Goal: Task Accomplishment & Management: Use online tool/utility

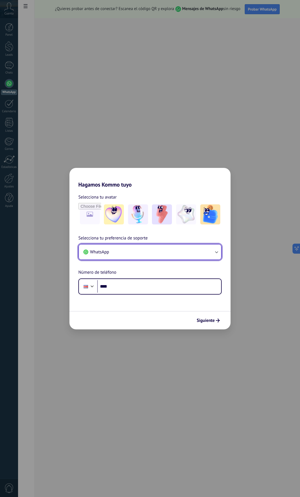
click at [152, 250] on button "WhatsApp" at bounding box center [150, 251] width 142 height 15
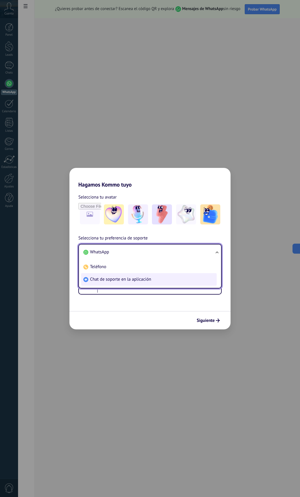
click at [149, 279] on span "Chat de soporte en la aplicación" at bounding box center [120, 279] width 61 height 6
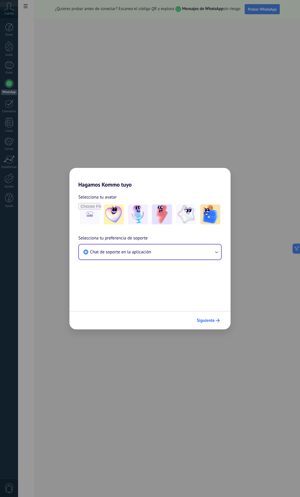
click at [215, 323] on button "Siguiente" at bounding box center [208, 319] width 28 height 9
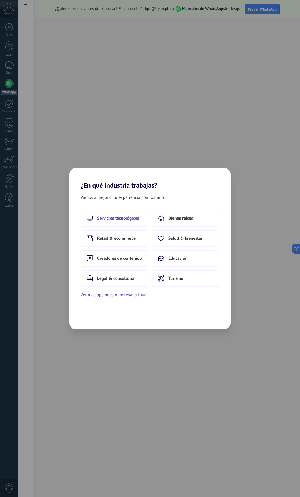
click at [140, 218] on button "Servicios tecnológicos" at bounding box center [115, 218] width 68 height 17
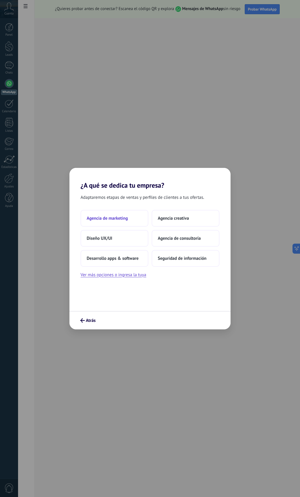
click at [107, 214] on button "Agencia de marketing" at bounding box center [115, 218] width 68 height 17
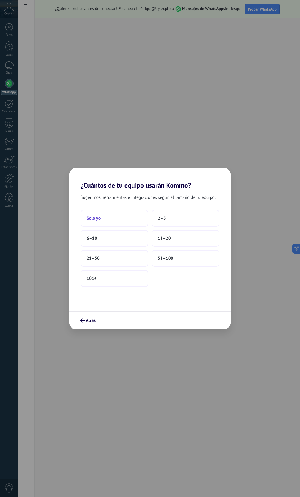
click at [105, 223] on button "Solo yo" at bounding box center [115, 218] width 68 height 17
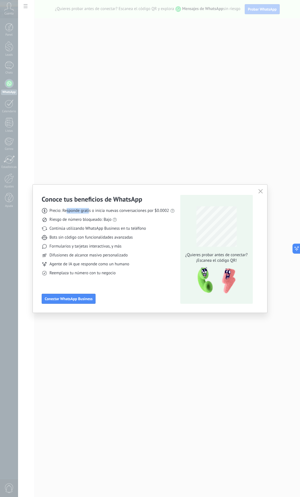
drag, startPoint x: 68, startPoint y: 209, endPoint x: 89, endPoint y: 212, distance: 21.3
click at [89, 212] on span "Precio: Responde gratis o inicia nuevas conversaciones por $0.0002" at bounding box center [110, 211] width 120 height 6
click at [106, 210] on span "Precio: Responde gratis o inicia nuevas conversaciones por $0.0002" at bounding box center [110, 211] width 120 height 6
drag, startPoint x: 121, startPoint y: 220, endPoint x: 68, endPoint y: 209, distance: 54.9
click at [47, 207] on div "Precio: Responde gratis o inicia nuevas conversaciones por $0.0002 Riesgo de nú…" at bounding box center [108, 239] width 133 height 72
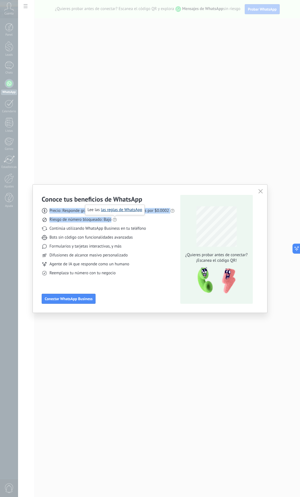
click at [117, 208] on link "las reglas de WhatsApp" at bounding box center [121, 209] width 41 height 5
click at [124, 231] on div "Precio: Responde gratis o inicia nuevas conversaciones por $0.0002 Riesgo de nú…" at bounding box center [108, 239] width 133 height 72
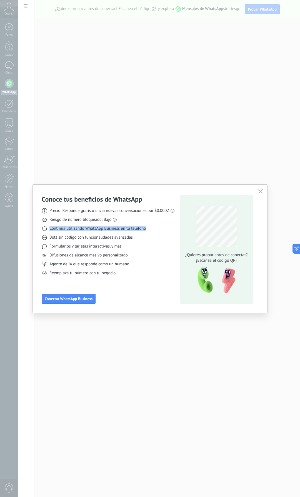
drag, startPoint x: 49, startPoint y: 227, endPoint x: 150, endPoint y: 229, distance: 101.3
click at [150, 229] on div "Continúa utilizando WhatsApp Business en tu teléfono" at bounding box center [108, 229] width 133 height 6
drag, startPoint x: 49, startPoint y: 238, endPoint x: 135, endPoint y: 233, distance: 86.1
click at [135, 233] on div "Precio: Responde gratis o inicia nuevas conversaciones por $0.0002 Riesgo de nú…" at bounding box center [108, 239] width 133 height 72
drag, startPoint x: 51, startPoint y: 246, endPoint x: 117, endPoint y: 246, distance: 66.5
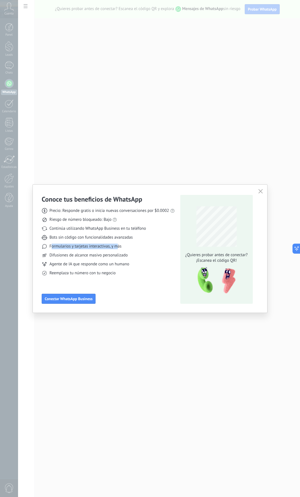
click at [117, 246] on span "Formularios y tarjetas interactivas, y más" at bounding box center [86, 246] width 72 height 6
drag, startPoint x: 50, startPoint y: 253, endPoint x: 132, endPoint y: 257, distance: 81.9
click at [132, 257] on div "Difusiones de alcance masivo personalizado" at bounding box center [108, 255] width 133 height 6
drag, startPoint x: 53, startPoint y: 265, endPoint x: 135, endPoint y: 263, distance: 81.5
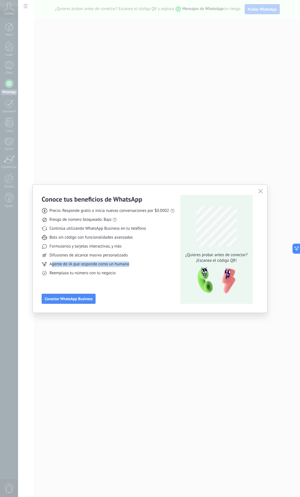
click at [135, 263] on div "Agente de IA que responde como un humano" at bounding box center [108, 264] width 133 height 6
click at [92, 297] on span "Conectar WhatsApp Business" at bounding box center [69, 299] width 48 height 4
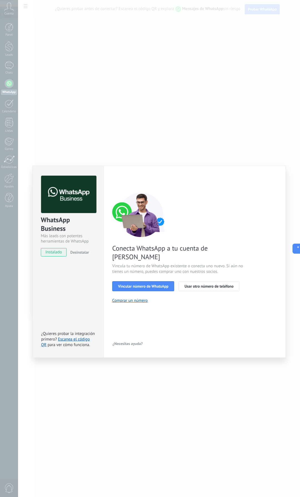
click at [77, 253] on span "Desinstalar" at bounding box center [79, 252] width 19 height 5
click at [65, 285] on div "WhatsApp Business Más leads con potentes herramientas de WhatsApp instalado Des…" at bounding box center [68, 262] width 71 height 192
click at [30, 67] on div "WhatsApp Business Más leads con potentes herramientas de WhatsApp instalado Des…" at bounding box center [159, 248] width 282 height 497
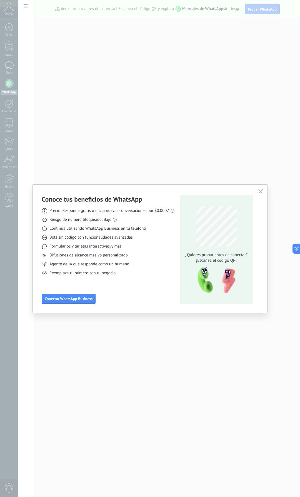
click at [263, 191] on icon "button" at bounding box center [261, 191] width 4 height 4
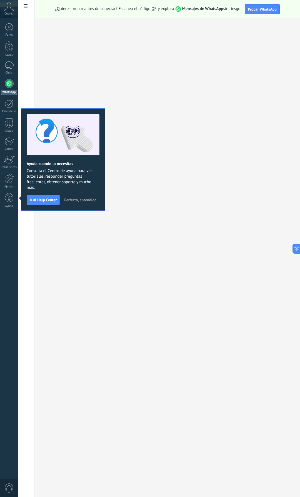
click at [68, 198] on span "Perfecto, entendido" at bounding box center [80, 200] width 32 height 4
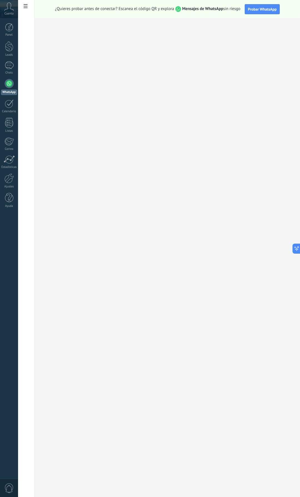
click at [10, 83] on div at bounding box center [9, 83] width 9 height 9
click at [8, 8] on icon at bounding box center [9, 7] width 10 height 8
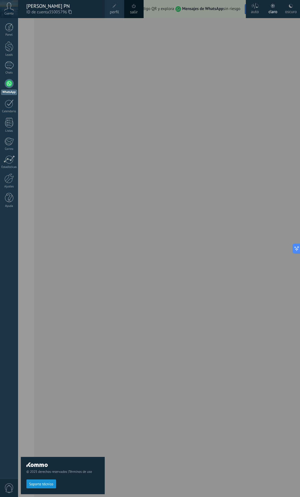
click at [8, 10] on icon at bounding box center [9, 7] width 10 height 8
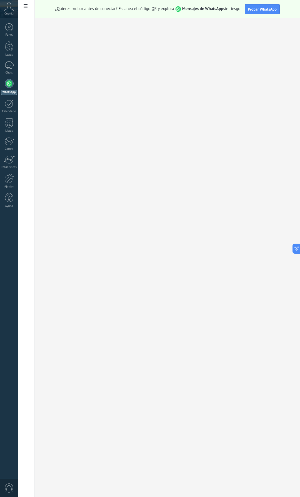
click at [8, 22] on div "Panel Leads Chats WhatsApp Clientes" at bounding box center [18, 248] width 36 height 460
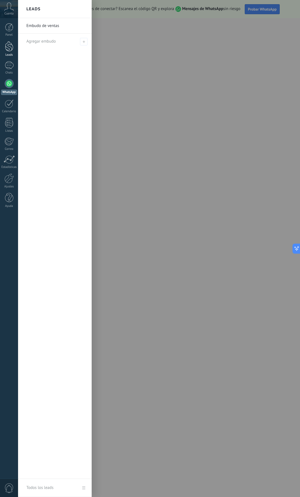
click at [12, 45] on div at bounding box center [9, 46] width 8 height 10
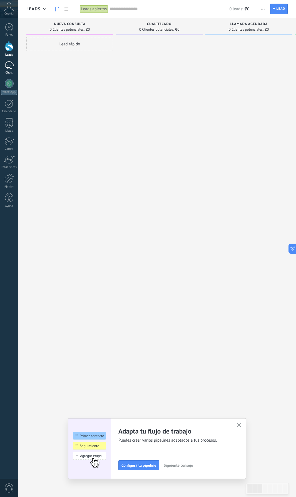
click at [5, 65] on div at bounding box center [9, 65] width 9 height 8
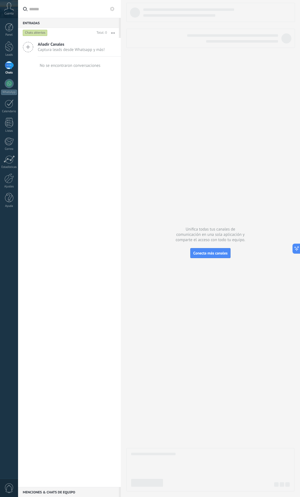
click at [26, 47] on icon at bounding box center [28, 47] width 11 height 11
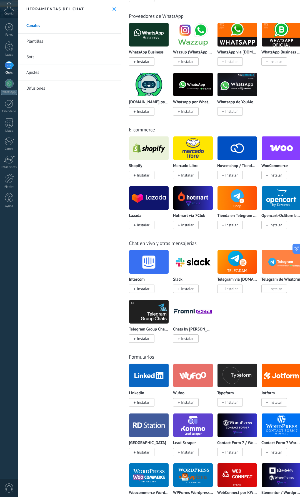
scroll to position [255, 0]
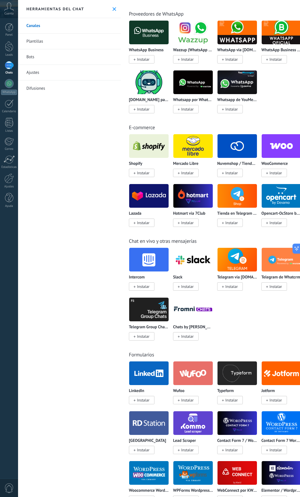
click at [279, 146] on img at bounding box center [281, 145] width 39 height 27
click at [272, 144] on img at bounding box center [281, 145] width 39 height 27
click at [271, 162] on p "WooCommerce" at bounding box center [275, 163] width 26 height 5
click at [285, 145] on img at bounding box center [281, 145] width 39 height 27
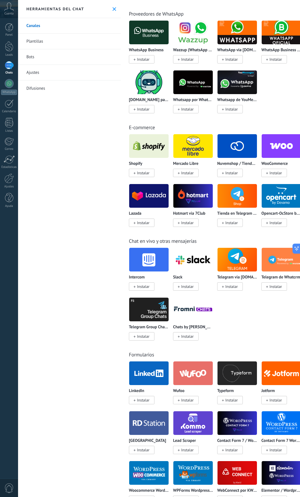
click at [285, 145] on img at bounding box center [281, 145] width 39 height 27
click at [281, 169] on span "Instalar" at bounding box center [275, 173] width 26 height 8
click at [277, 176] on span "Instalar" at bounding box center [275, 173] width 26 height 8
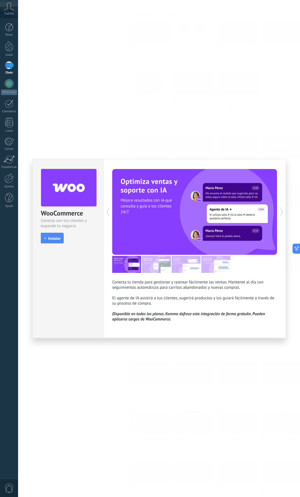
click at [154, 265] on img at bounding box center [156, 264] width 29 height 17
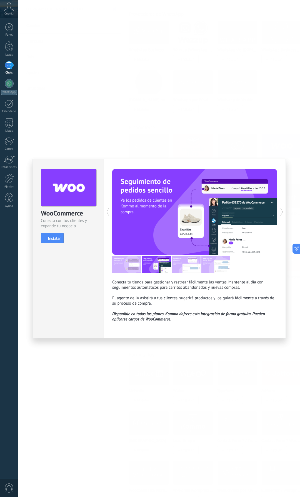
click at [109, 211] on icon at bounding box center [108, 211] width 6 height 11
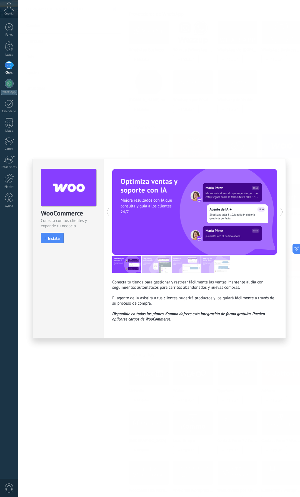
click at [109, 212] on icon at bounding box center [108, 211] width 6 height 11
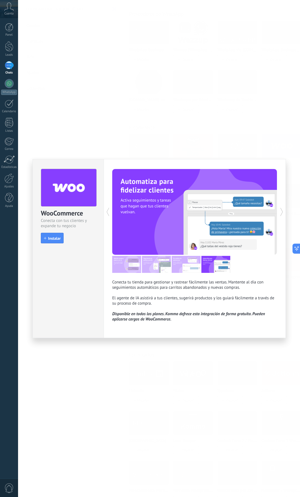
click at [109, 212] on icon at bounding box center [108, 211] width 6 height 11
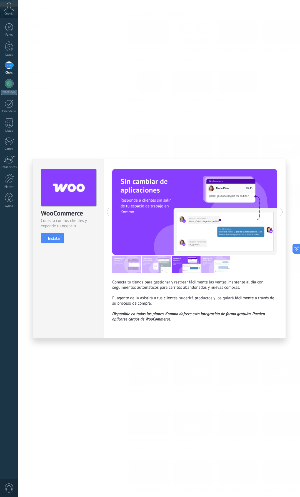
click at [109, 212] on icon at bounding box center [108, 211] width 6 height 11
click at [109, 211] on icon at bounding box center [108, 211] width 6 height 11
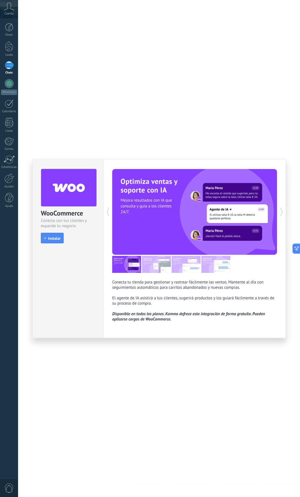
click at [109, 209] on icon at bounding box center [108, 211] width 6 height 11
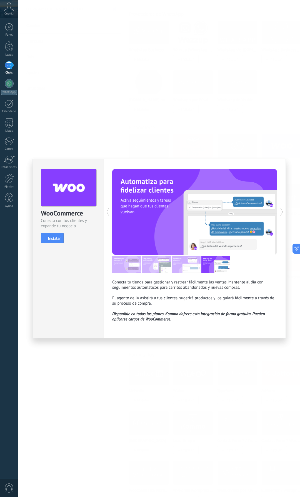
drag, startPoint x: 110, startPoint y: 208, endPoint x: 111, endPoint y: 203, distance: 4.9
click at [110, 207] on icon at bounding box center [108, 211] width 6 height 11
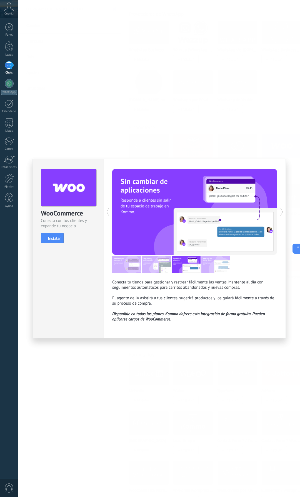
click at [126, 110] on div "WooCommerce Conecta con tus clientes y expande tu negocio install Instalar Cone…" at bounding box center [159, 248] width 282 height 497
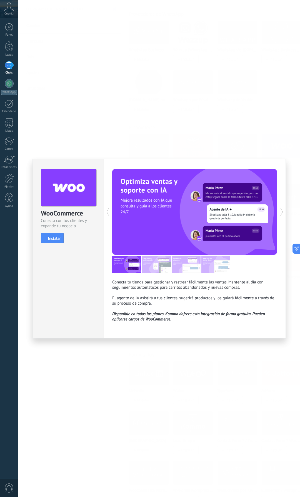
click at [13, 69] on div at bounding box center [9, 65] width 9 height 8
